Goal: Check status: Check status

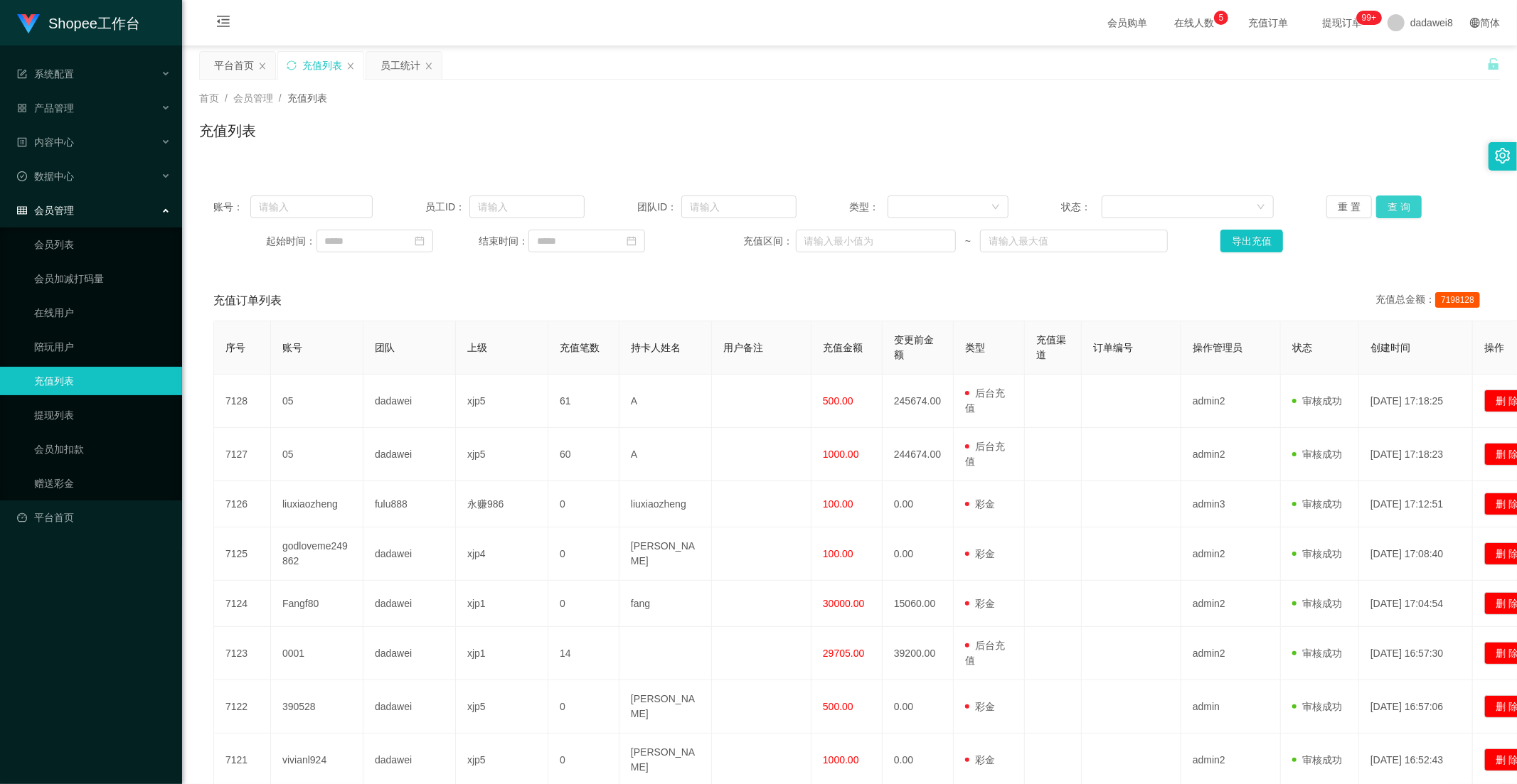
click at [1385, 202] on button "查 询" at bounding box center [1399, 207] width 45 height 23
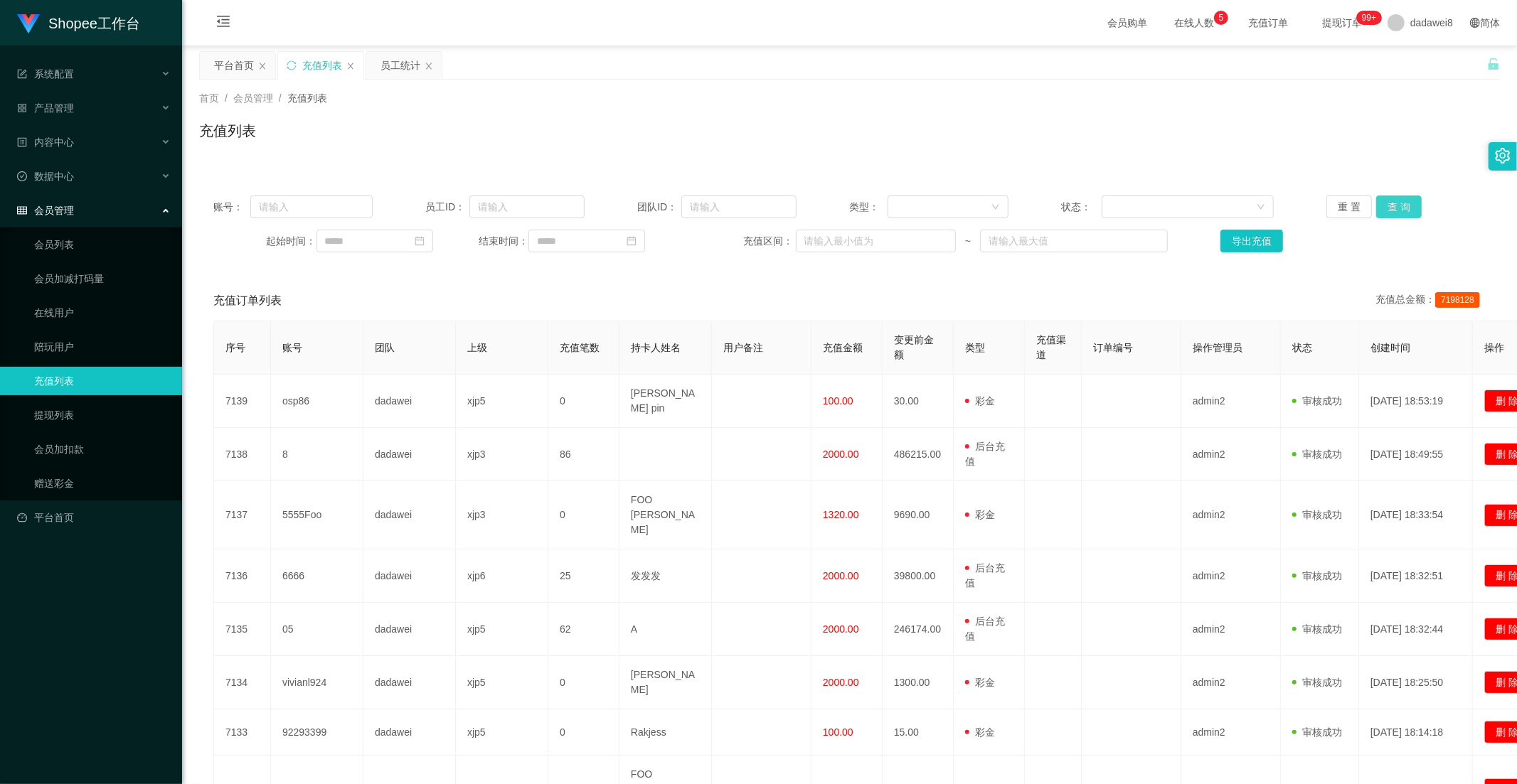
scroll to position [158, 0]
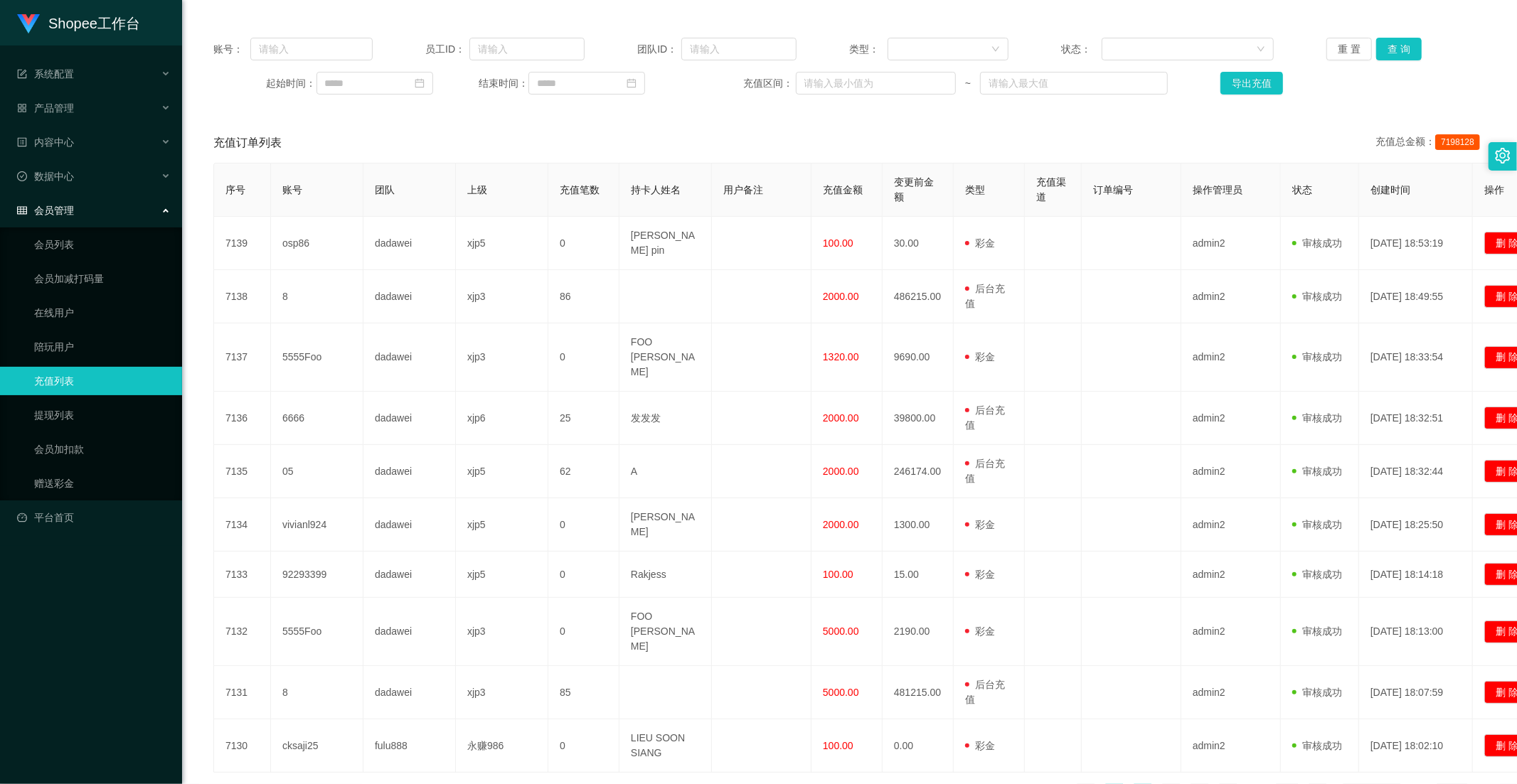
click at [1132, 784] on link "2" at bounding box center [1143, 796] width 21 height 21
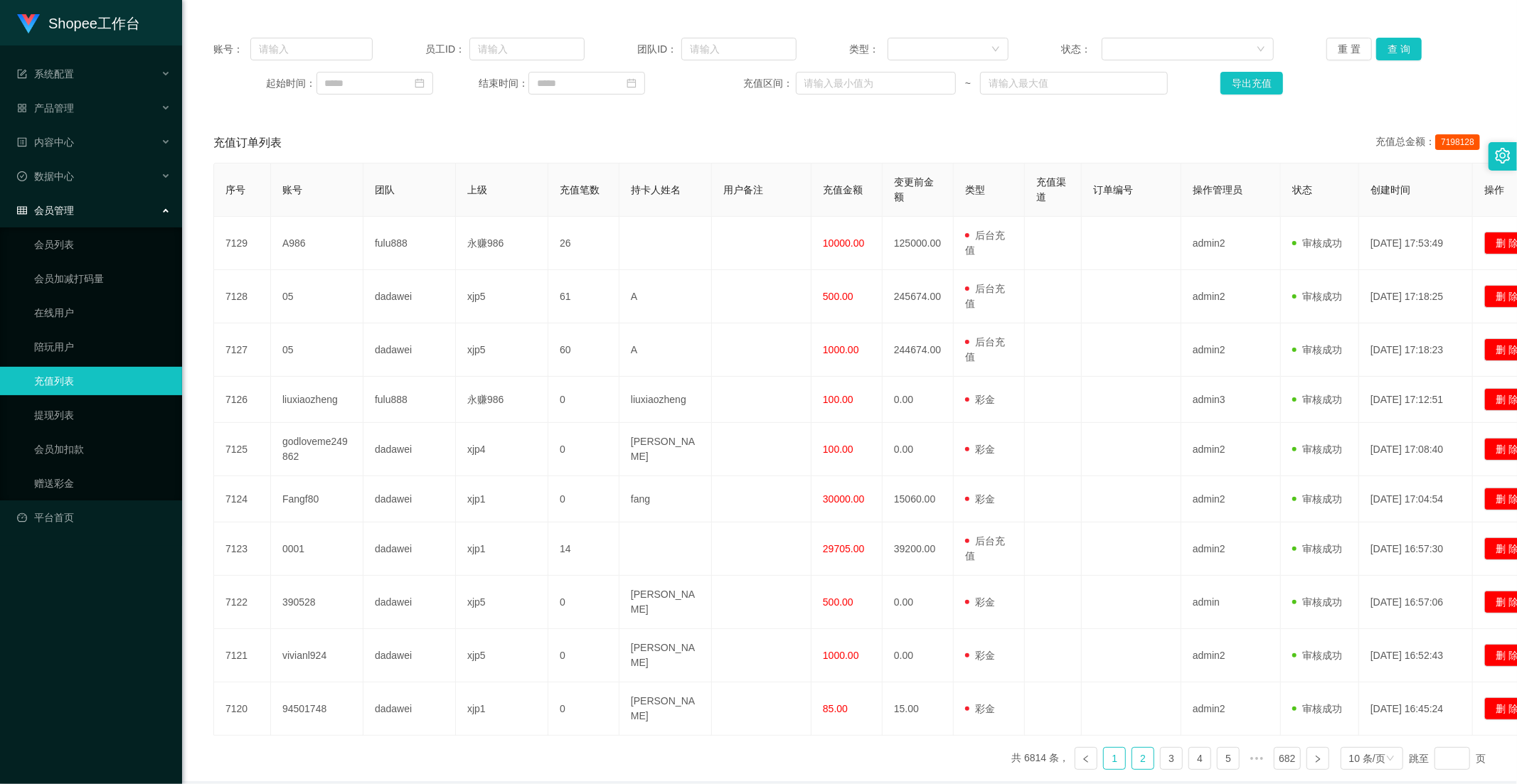
click at [1113, 749] on link "1" at bounding box center [1115, 758] width 21 height 21
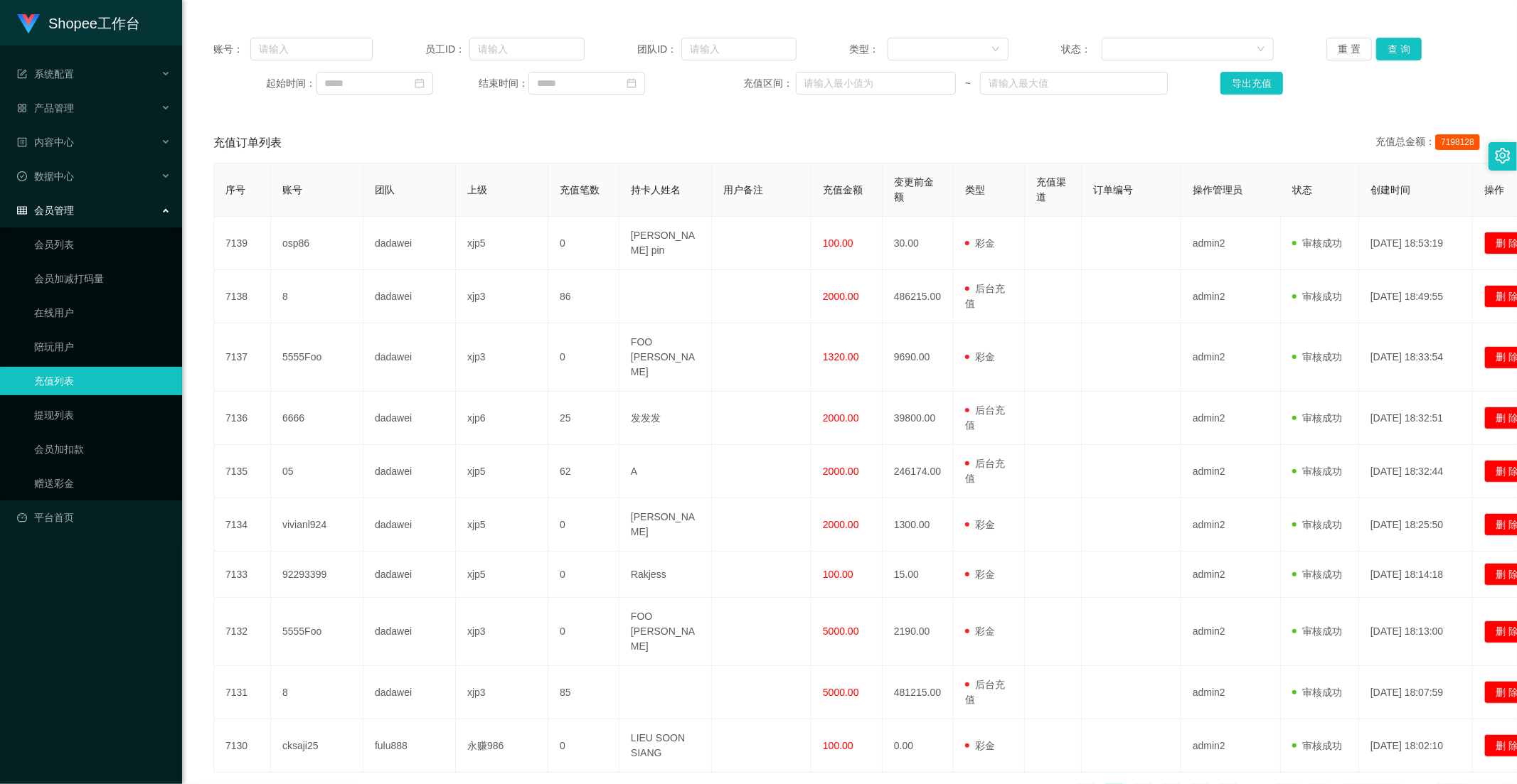
scroll to position [0, 0]
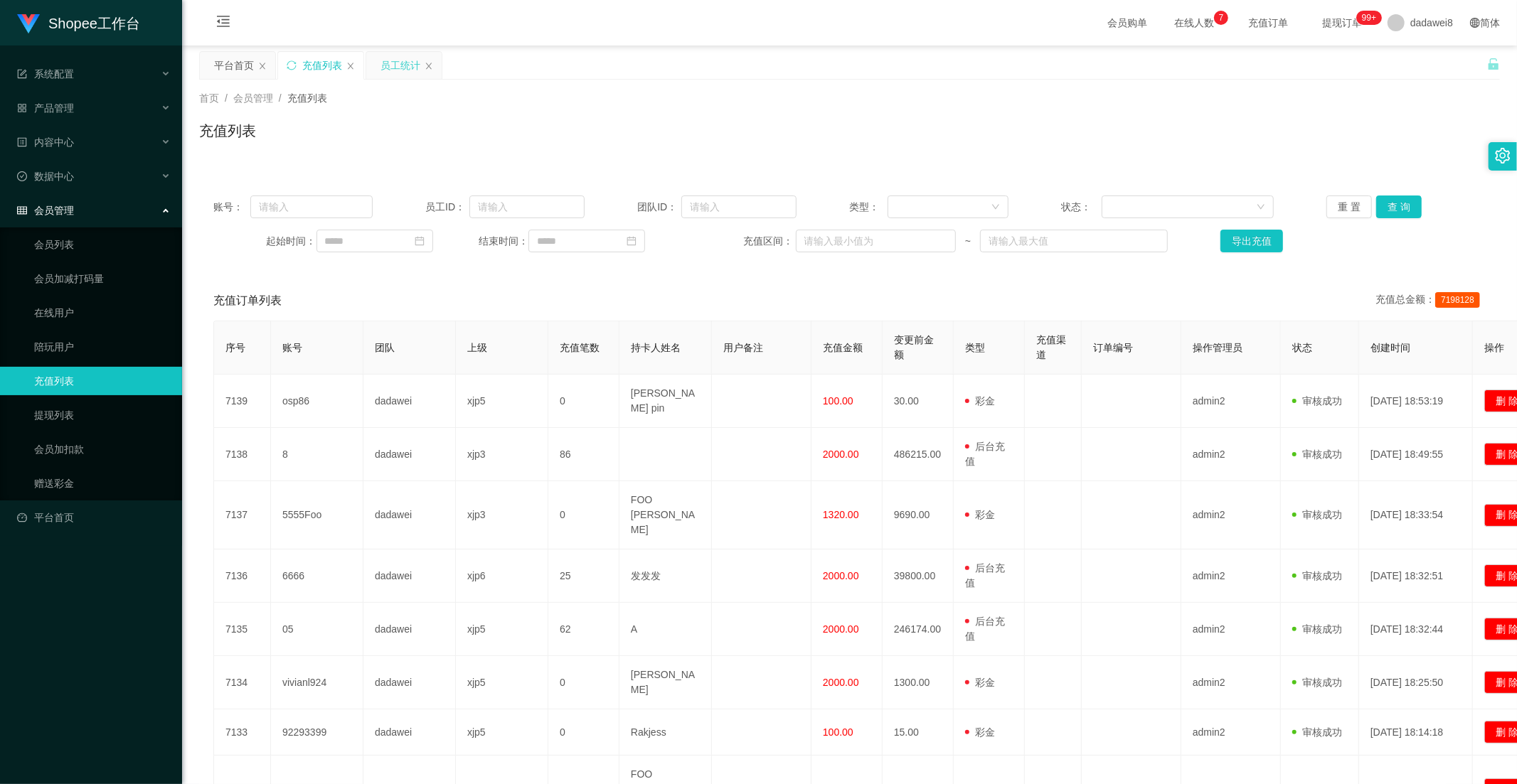
click at [387, 54] on div "员工统计" at bounding box center [400, 65] width 39 height 27
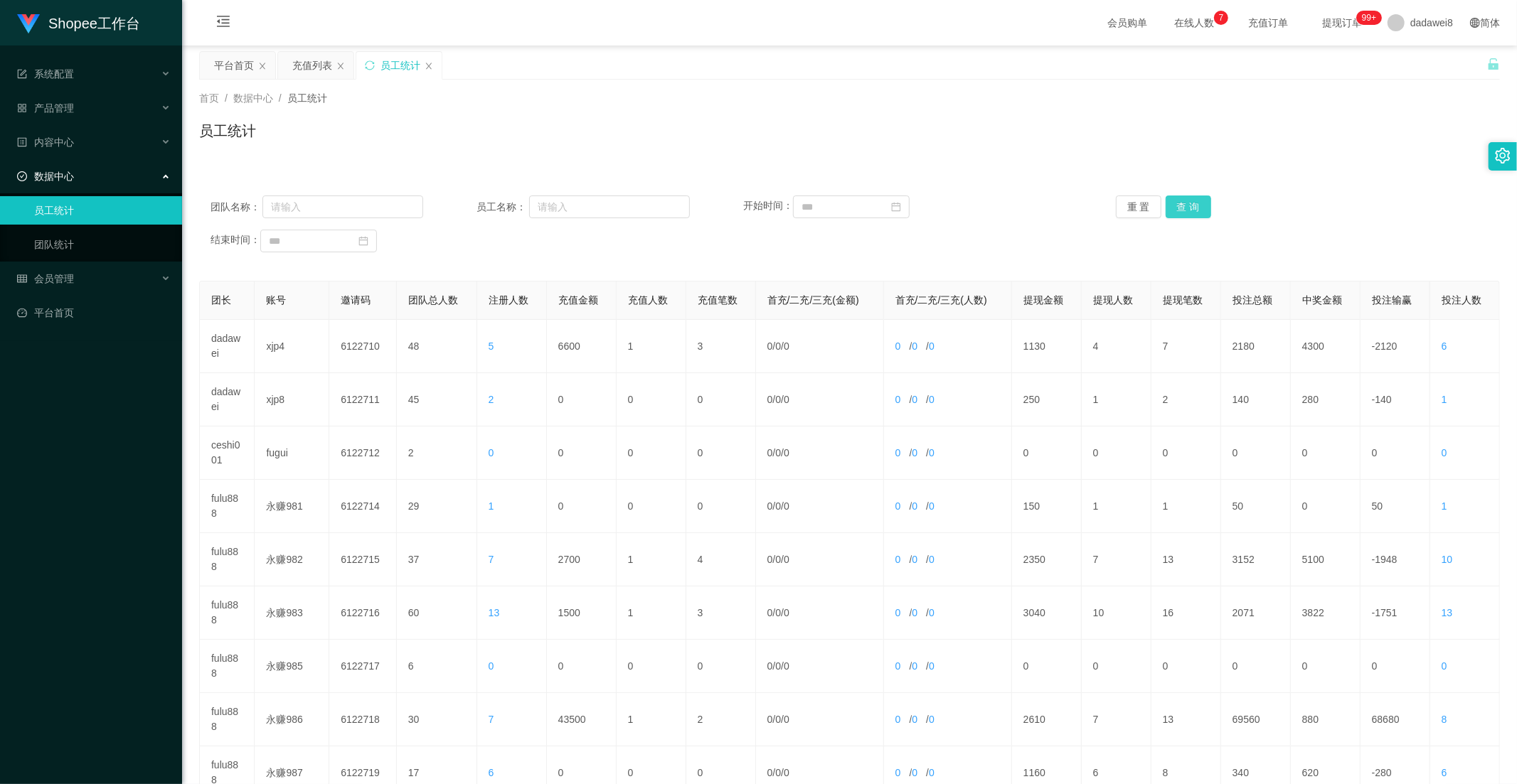
click at [1190, 197] on button "查 询" at bounding box center [1188, 207] width 45 height 23
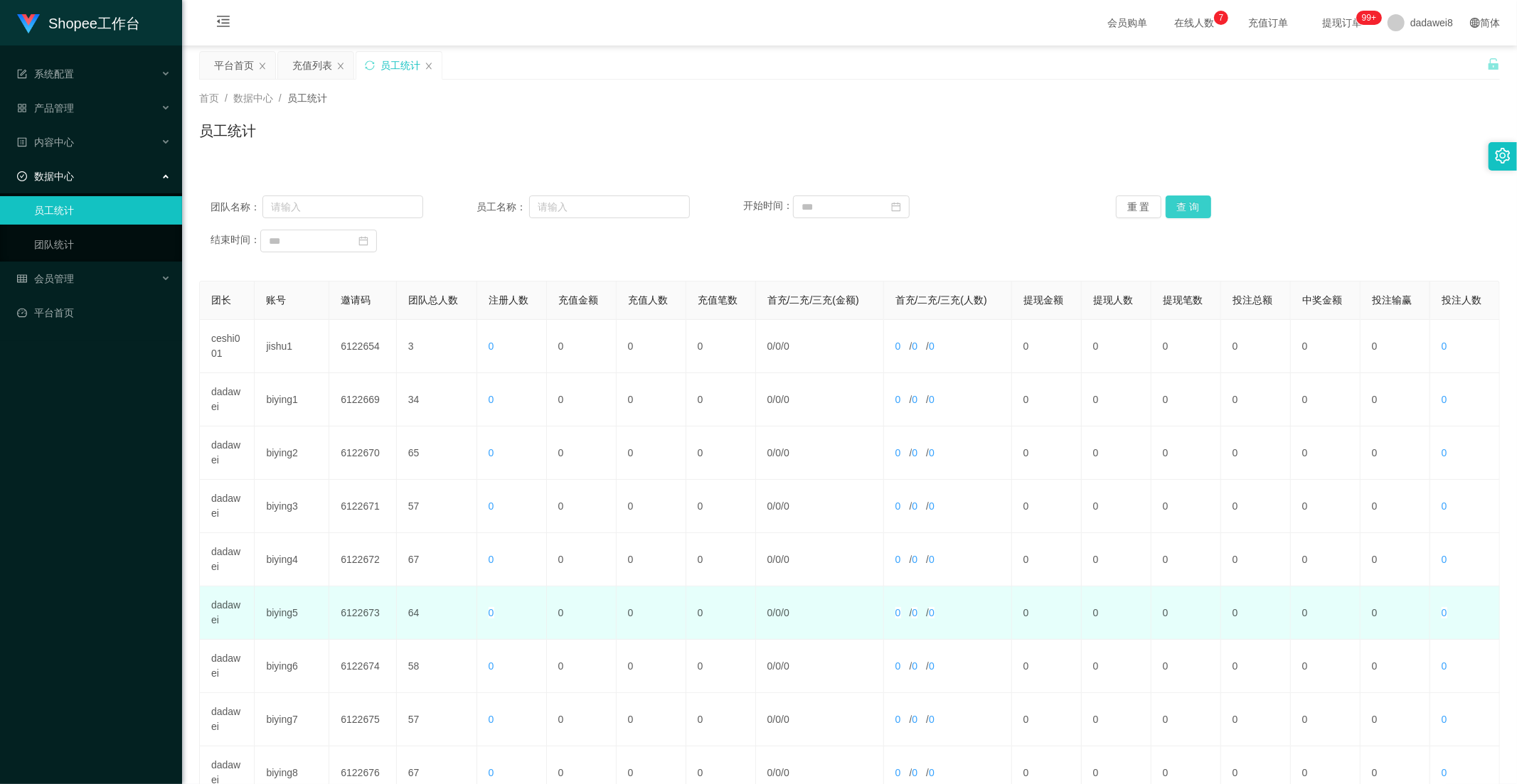
scroll to position [199, 0]
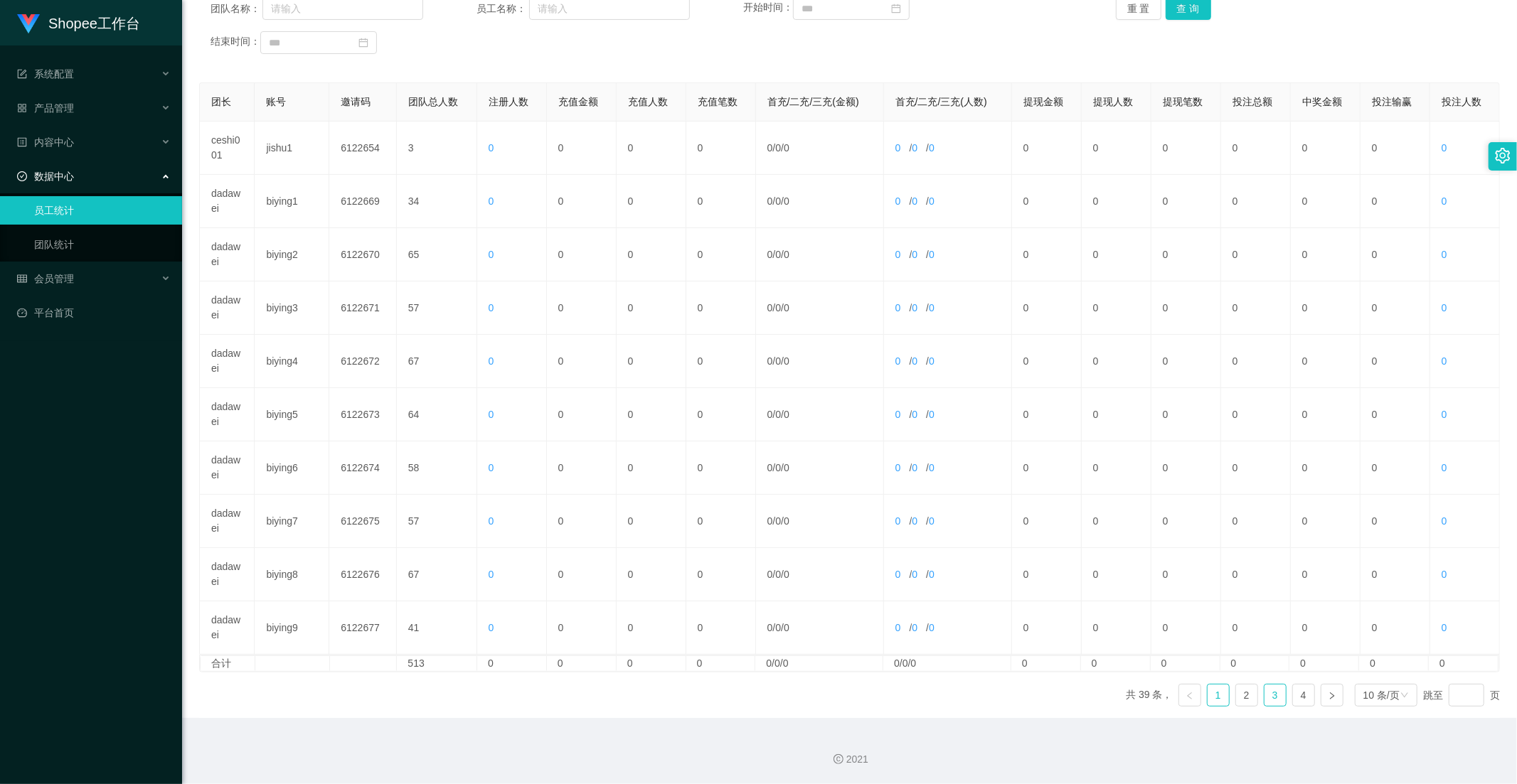
click at [1269, 692] on link "3" at bounding box center [1275, 695] width 21 height 21
drag, startPoint x: 1287, startPoint y: 697, endPoint x: 1204, endPoint y: 695, distance: 83.0
click at [1293, 697] on link "4" at bounding box center [1304, 695] width 21 height 21
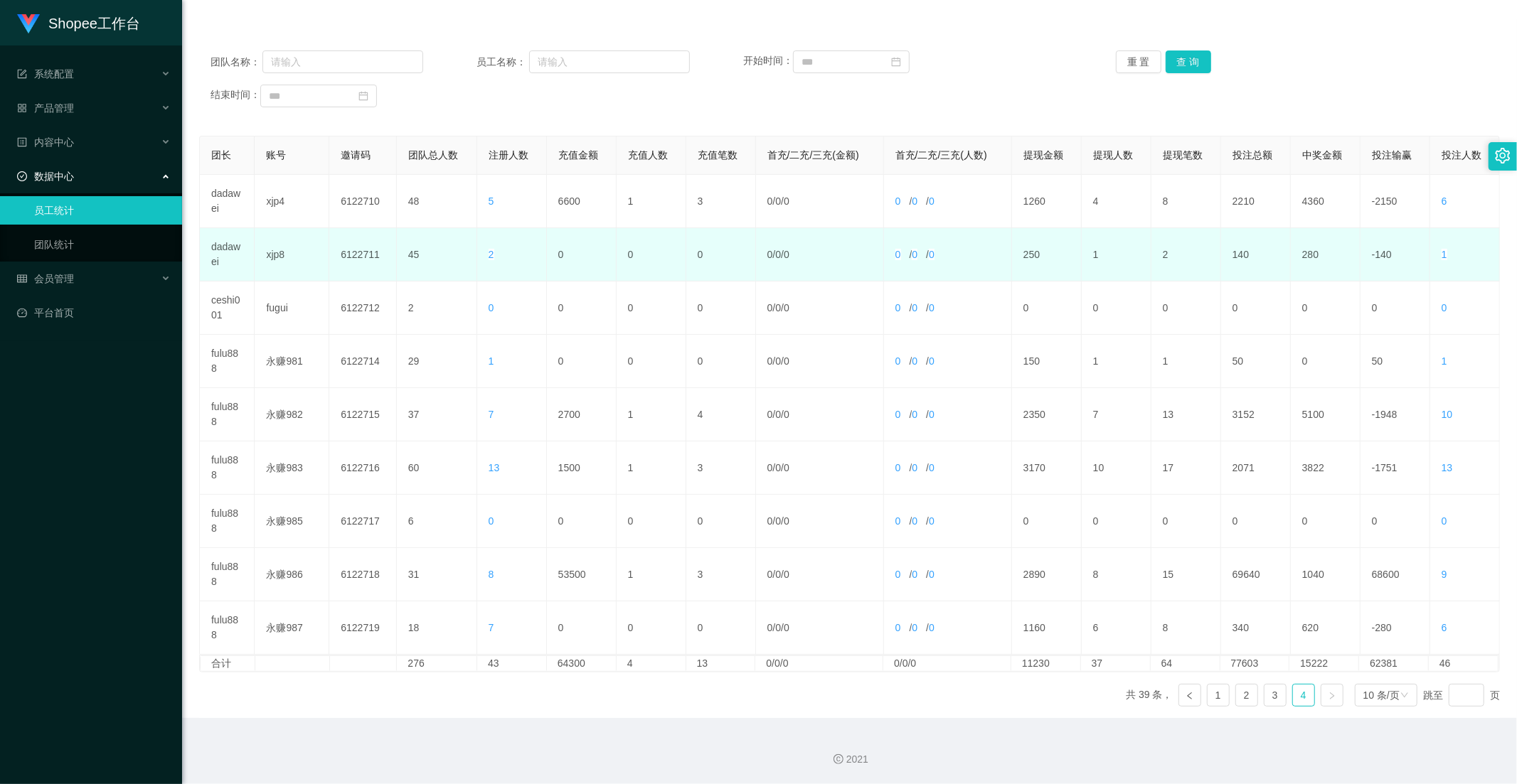
scroll to position [0, 0]
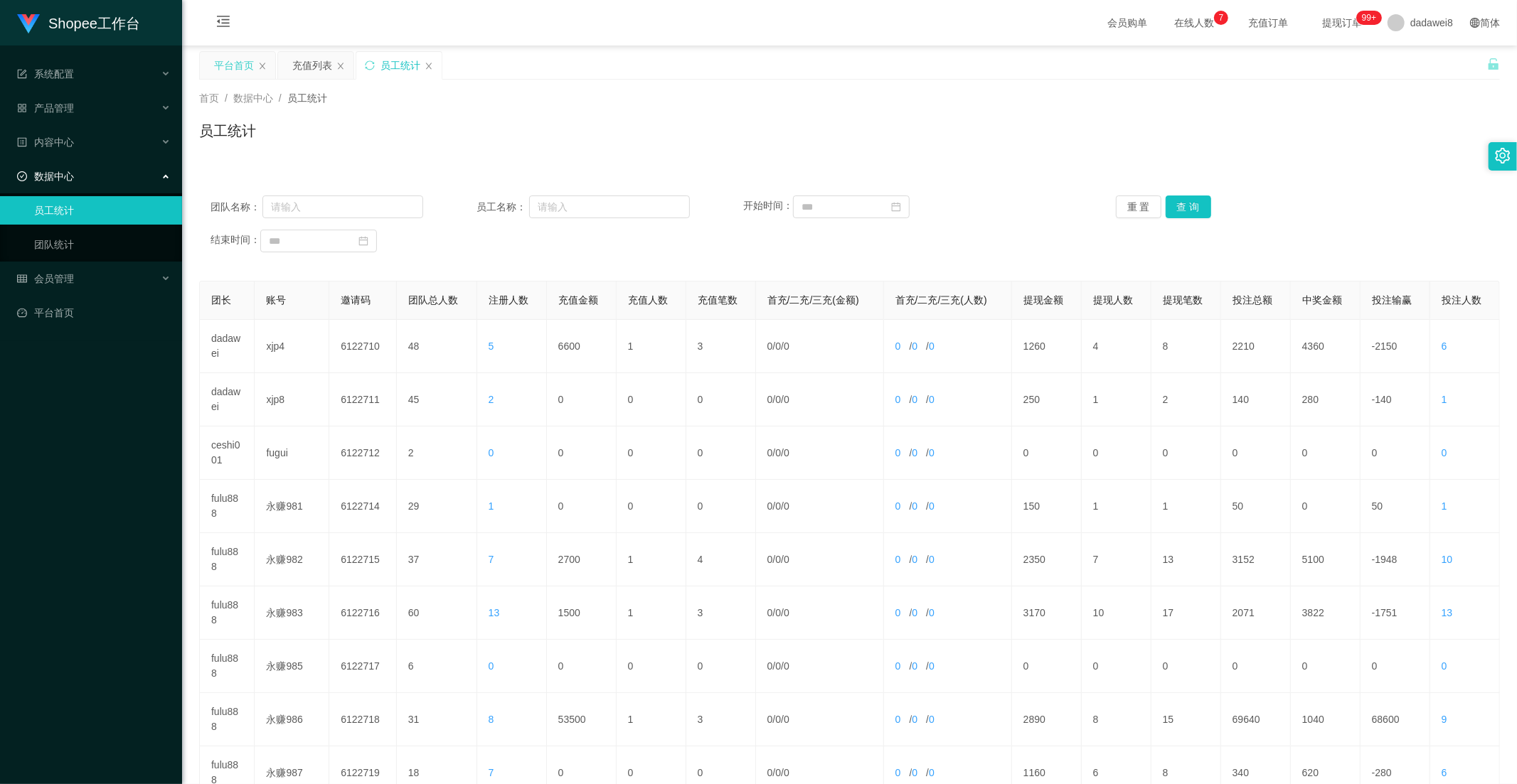
click at [243, 76] on div "平台首页" at bounding box center [234, 65] width 39 height 27
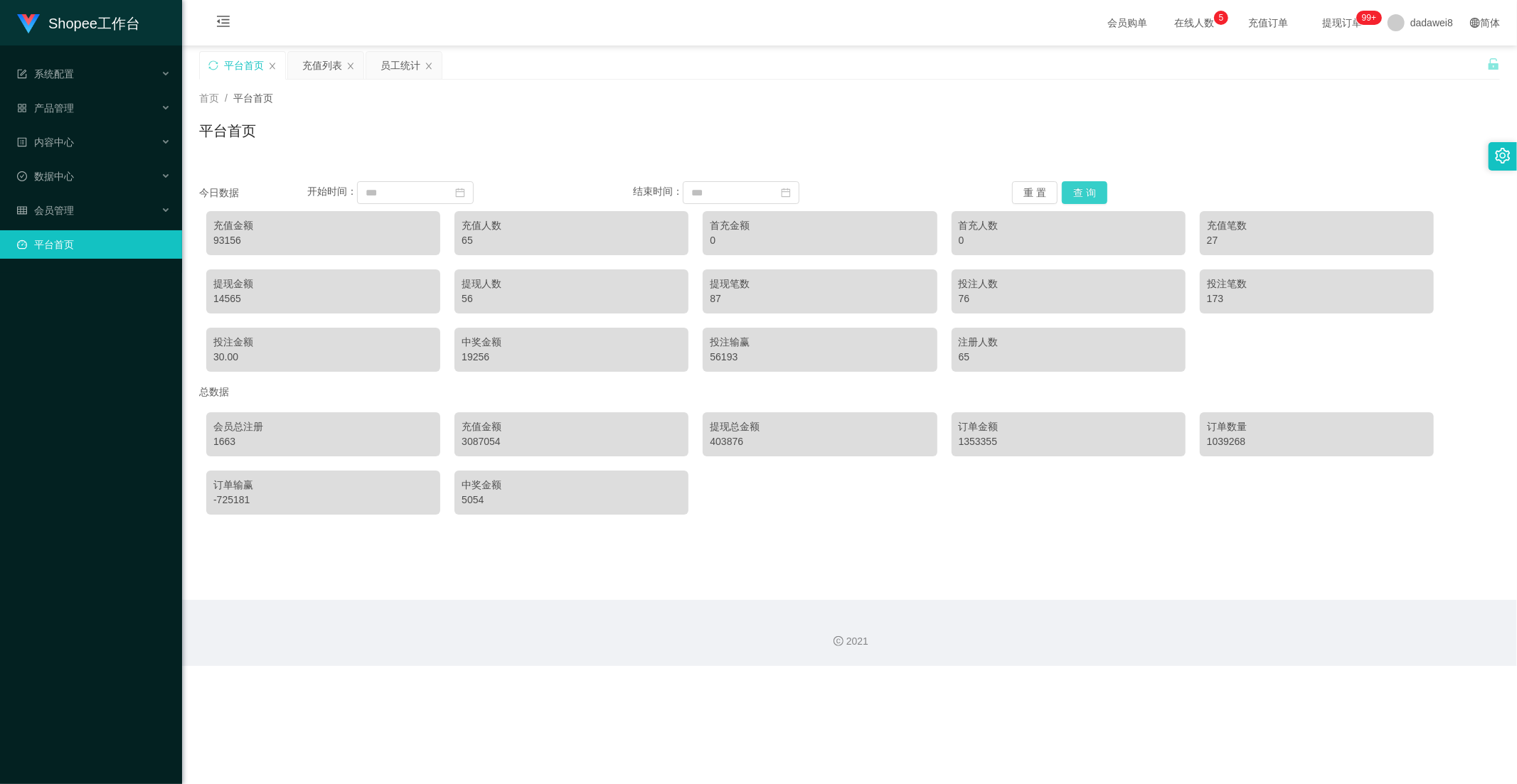
click at [1079, 196] on button "查 询" at bounding box center [1084, 193] width 45 height 23
